Goal: Information Seeking & Learning: Learn about a topic

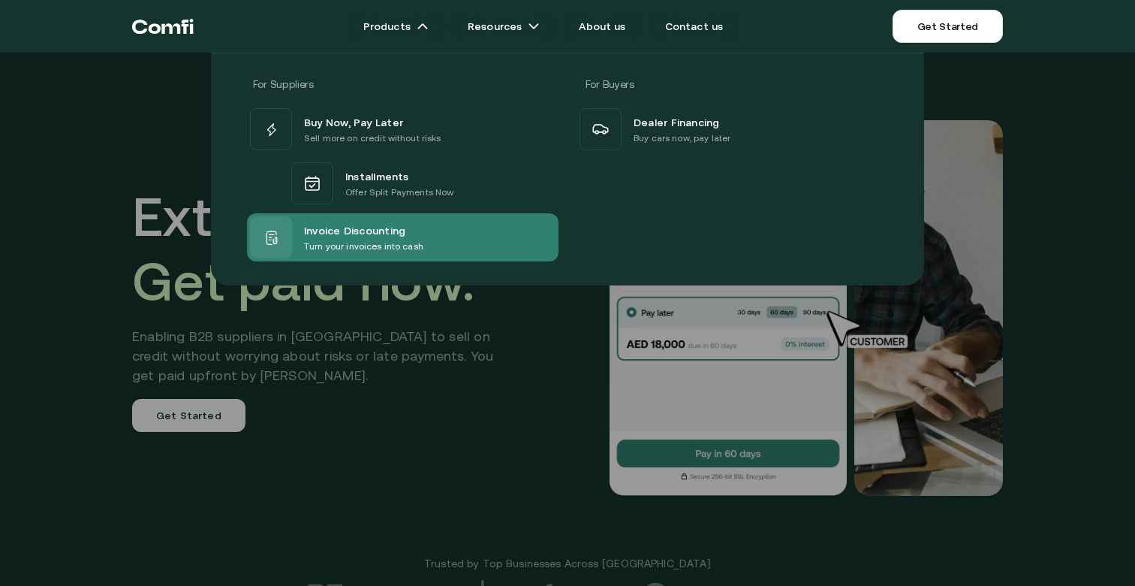
click at [399, 230] on span "Invoice Discounting" at bounding box center [354, 230] width 101 height 18
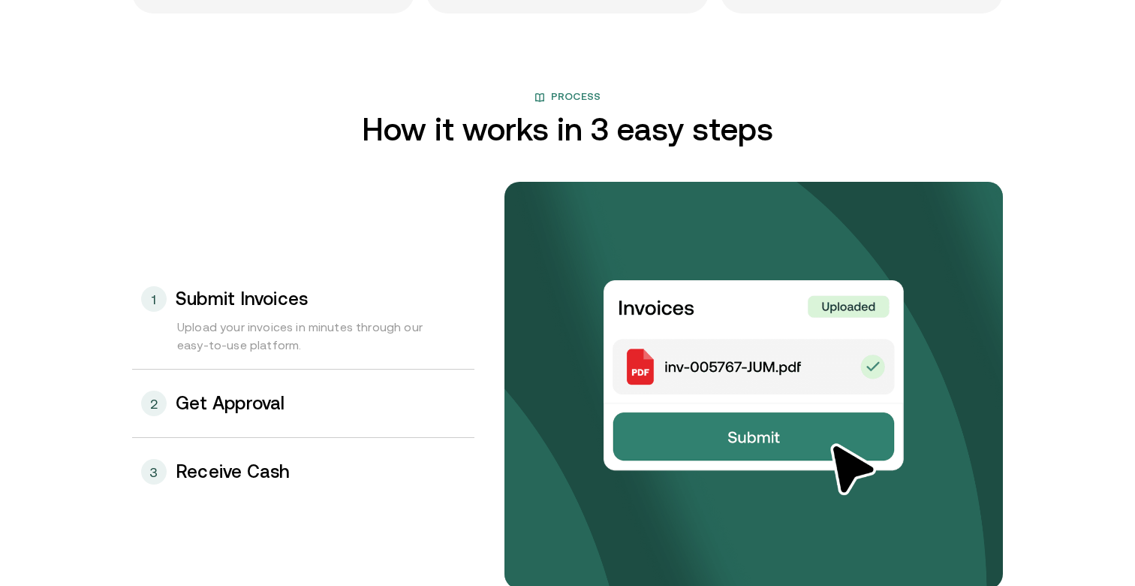
scroll to position [1471, 0]
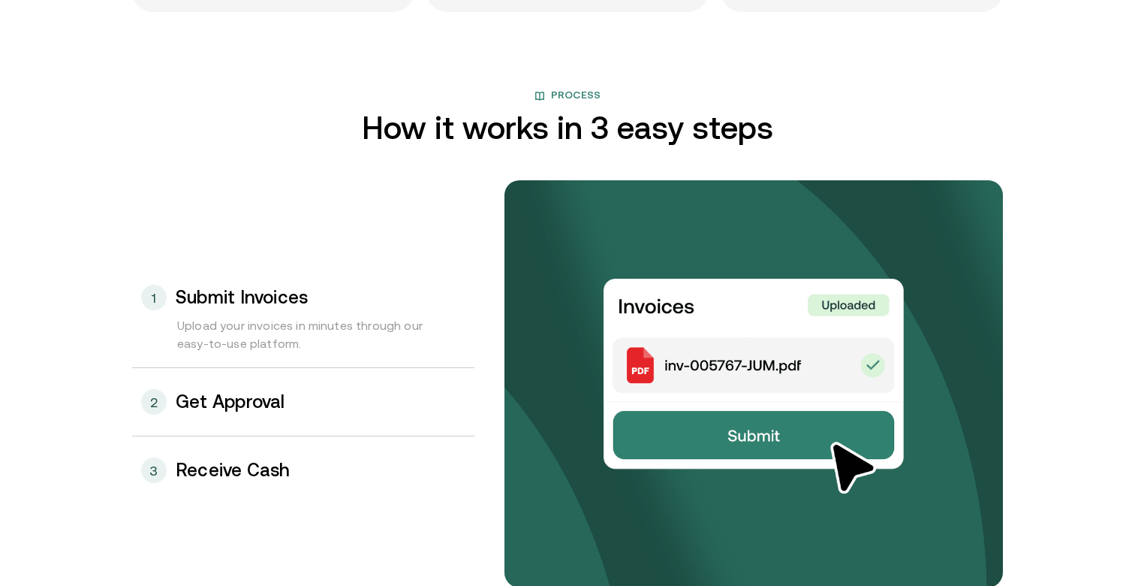
click at [230, 402] on h3 "Get Approval" at bounding box center [231, 402] width 110 height 20
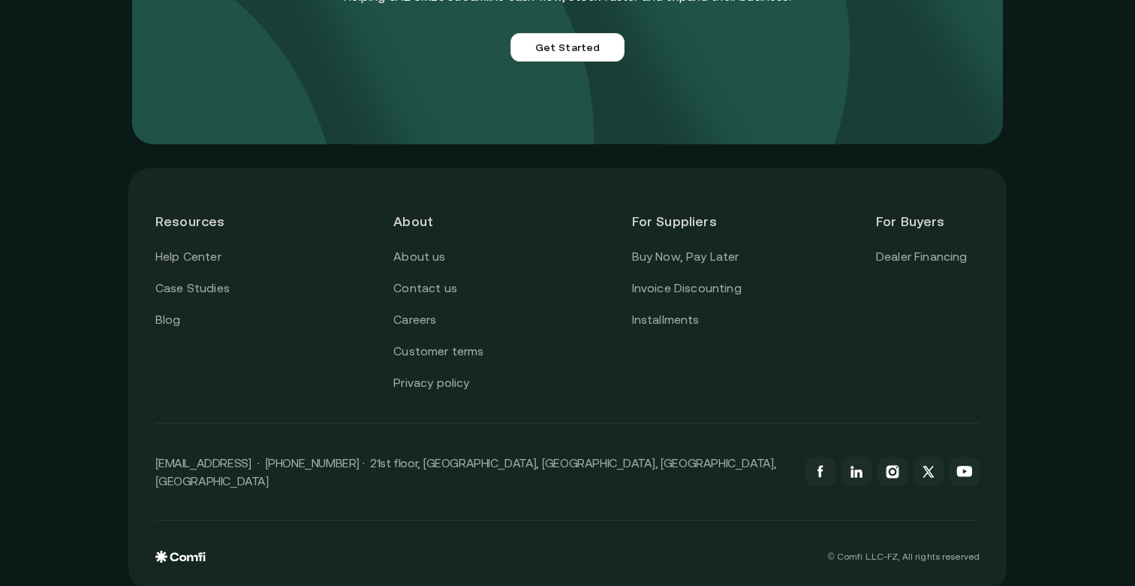
scroll to position [4322, 0]
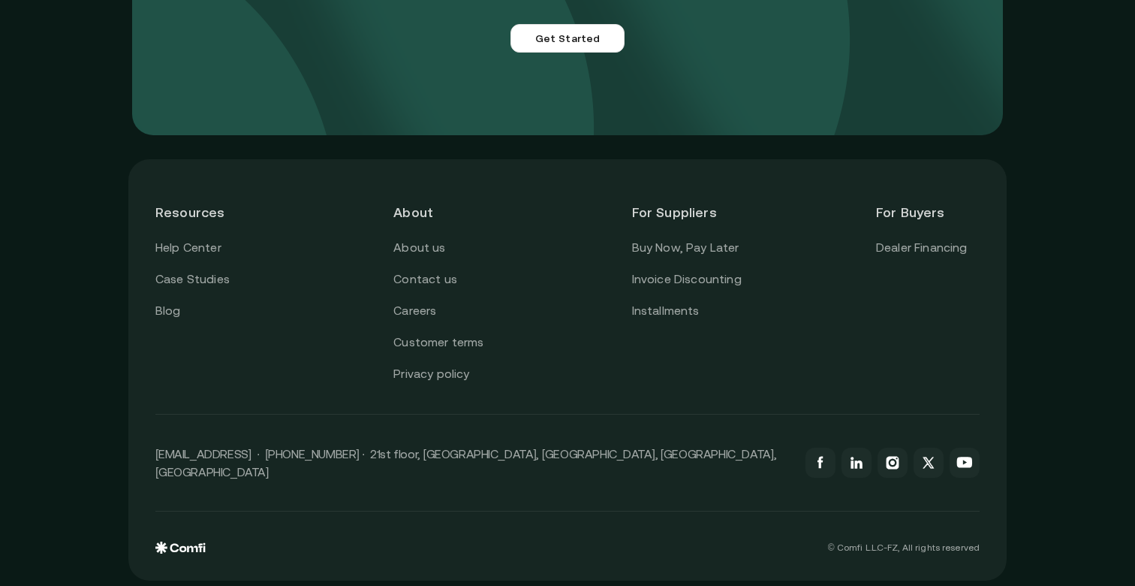
click at [199, 207] on header "Resources" at bounding box center [207, 212] width 104 height 52
click at [203, 249] on link "Help Center" at bounding box center [188, 248] width 66 height 20
click at [895, 246] on link "Dealer Financing" at bounding box center [922, 248] width 92 height 20
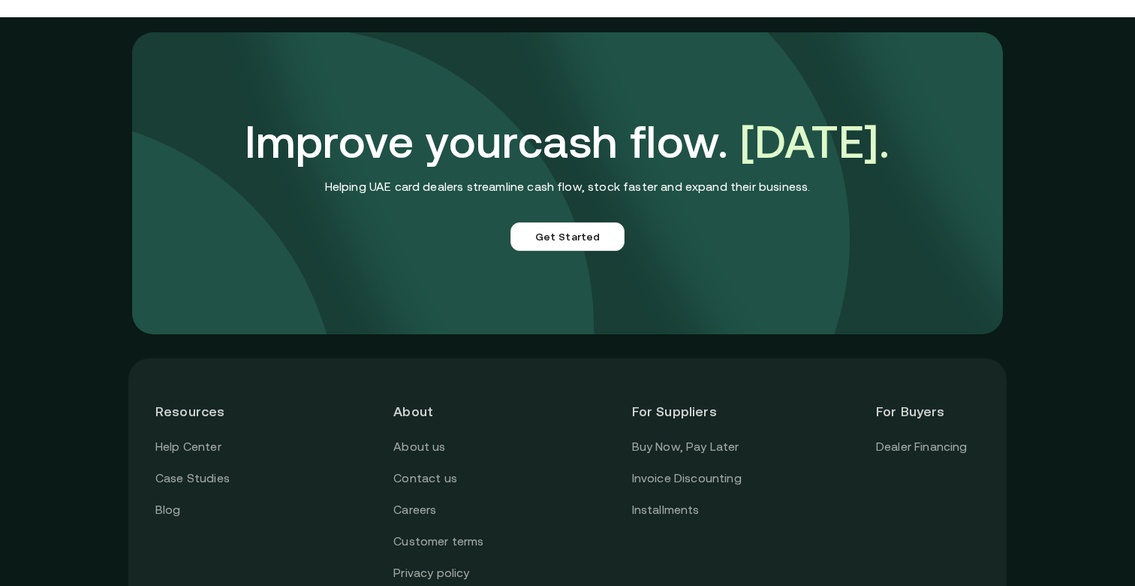
scroll to position [3708, 0]
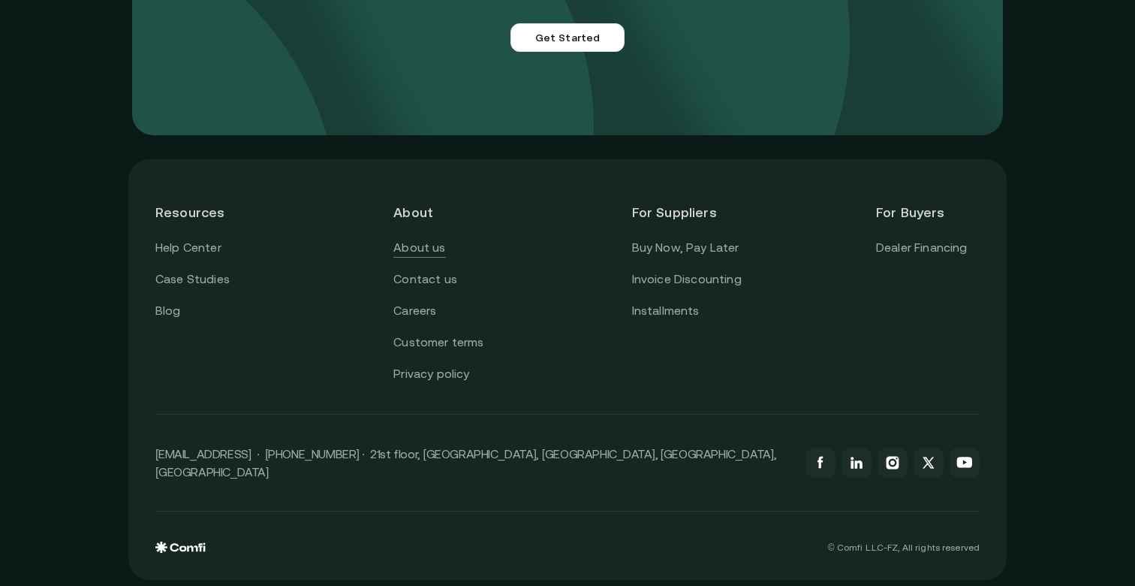
click at [403, 242] on link "About us" at bounding box center [419, 248] width 52 height 20
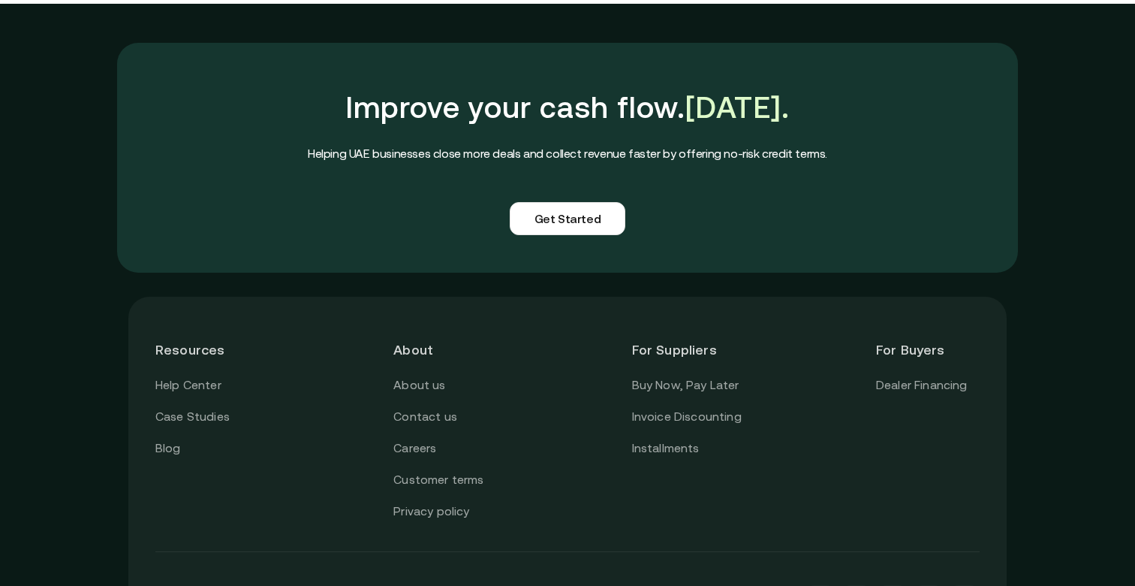
scroll to position [3710, 0]
